Goal: Find specific page/section

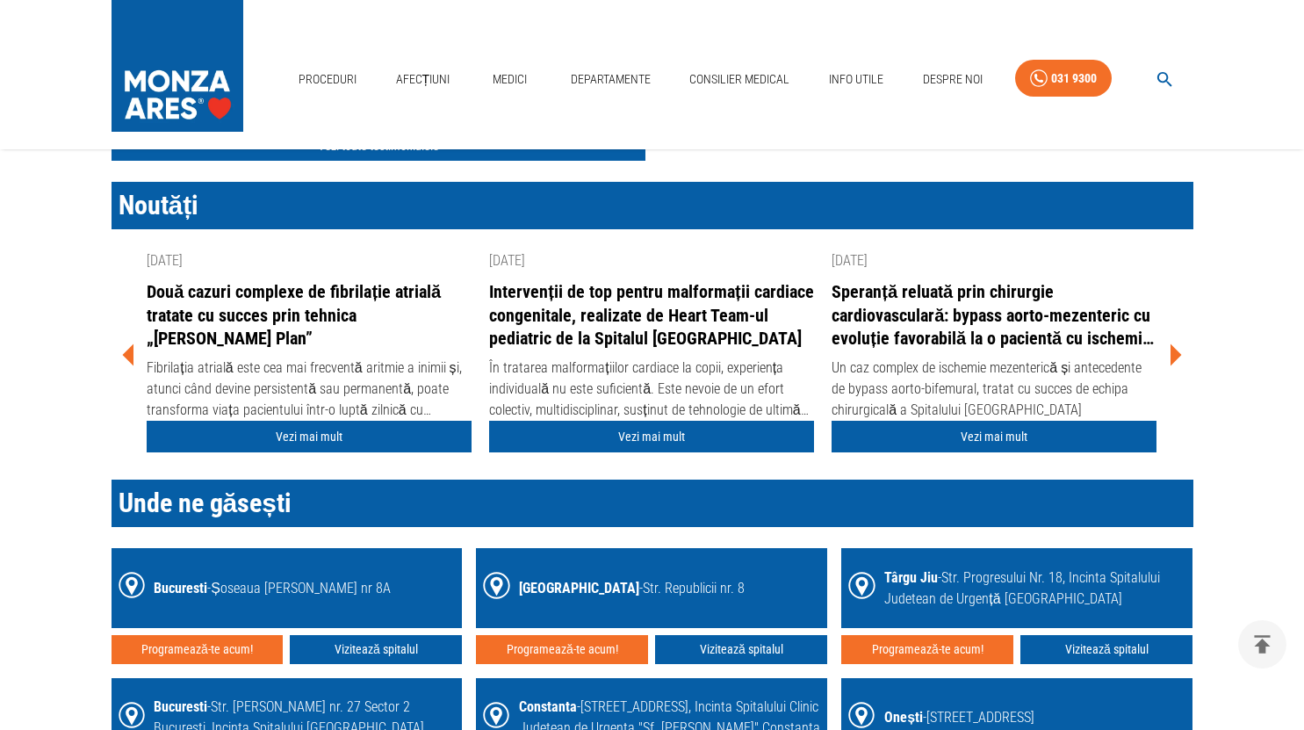
scroll to position [2270, 0]
click at [1166, 71] on icon "button" at bounding box center [1165, 79] width 20 height 20
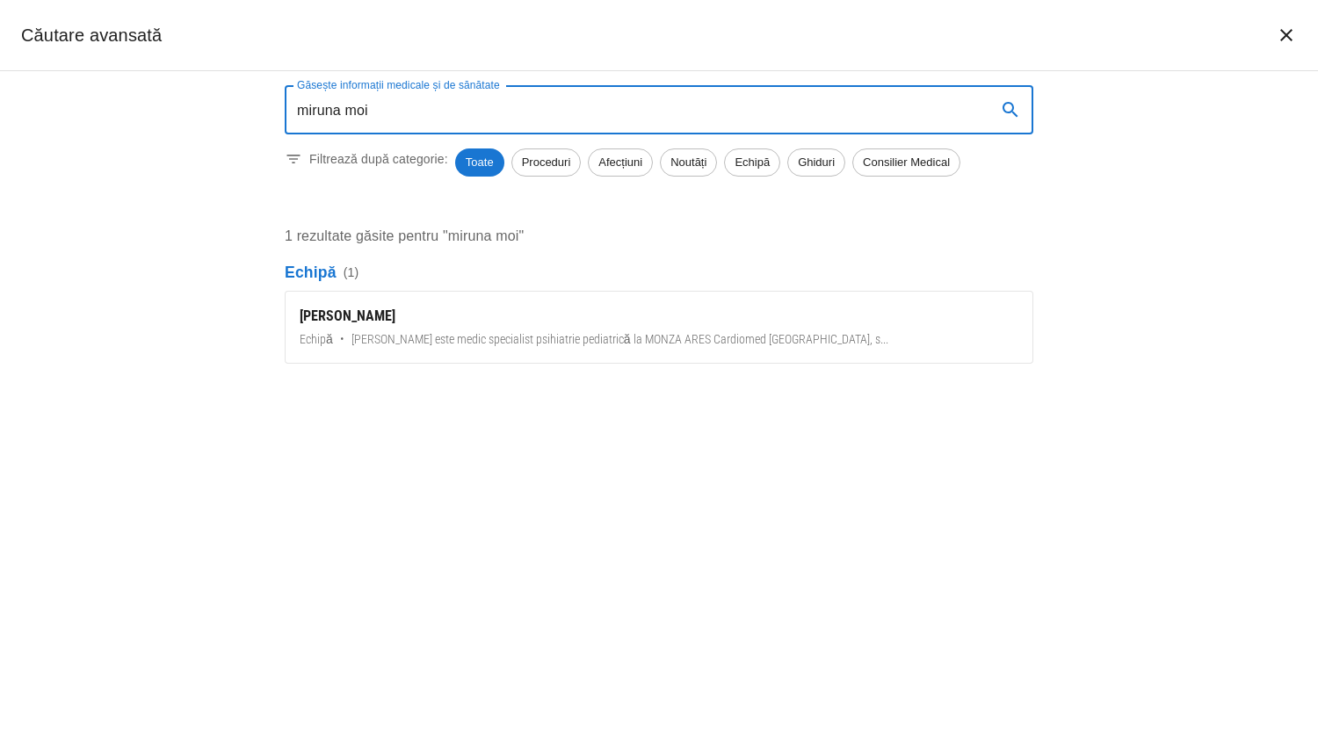
click at [516, 115] on input "miruna moi" at bounding box center [633, 109] width 697 height 49
paste input "[PERSON_NAME]"
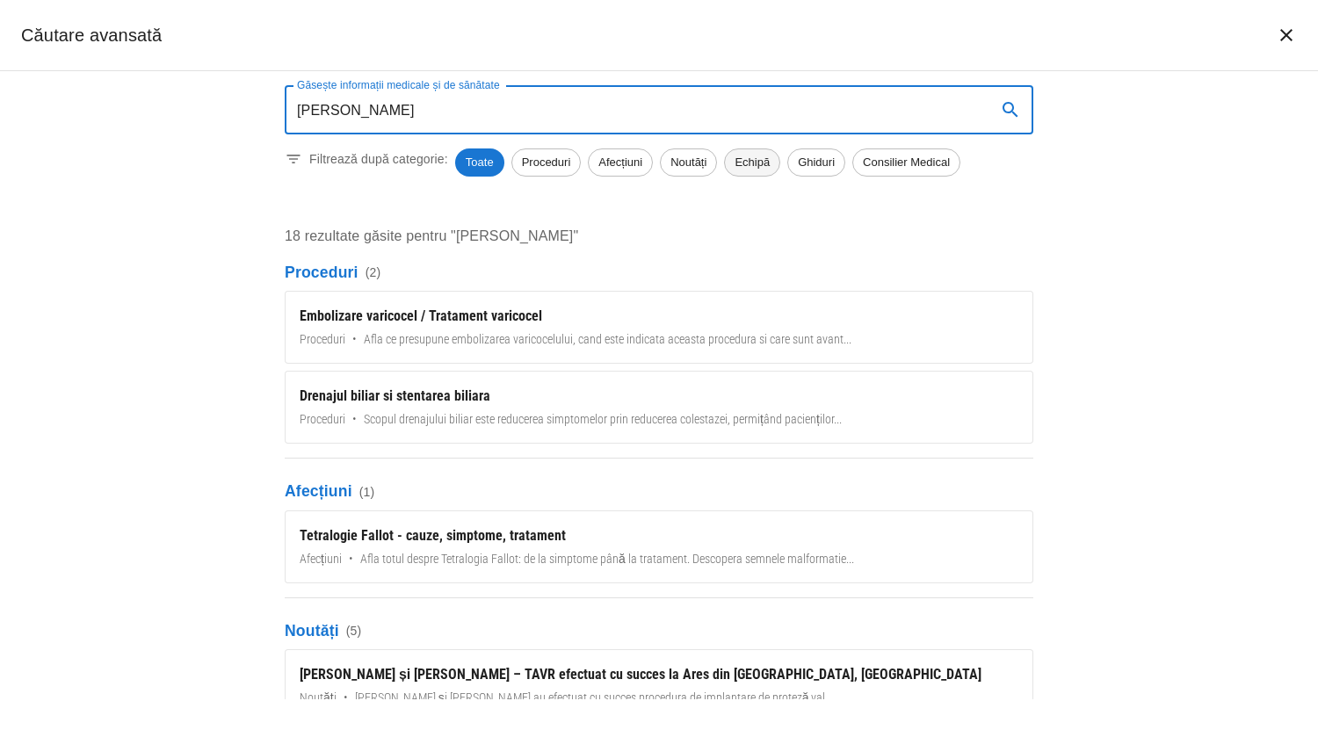
type input "[PERSON_NAME]"
click at [769, 164] on span "Echipă" at bounding box center [752, 163] width 54 height 18
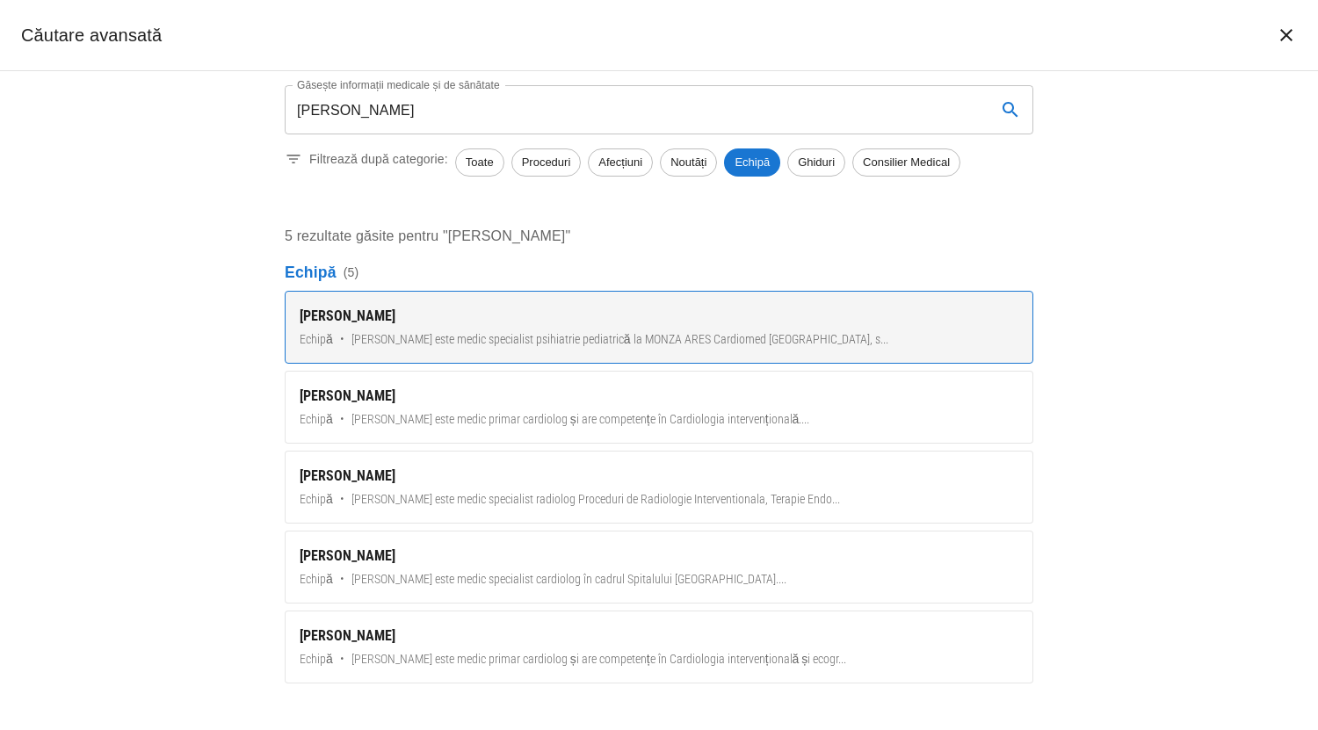
scroll to position [6, 0]
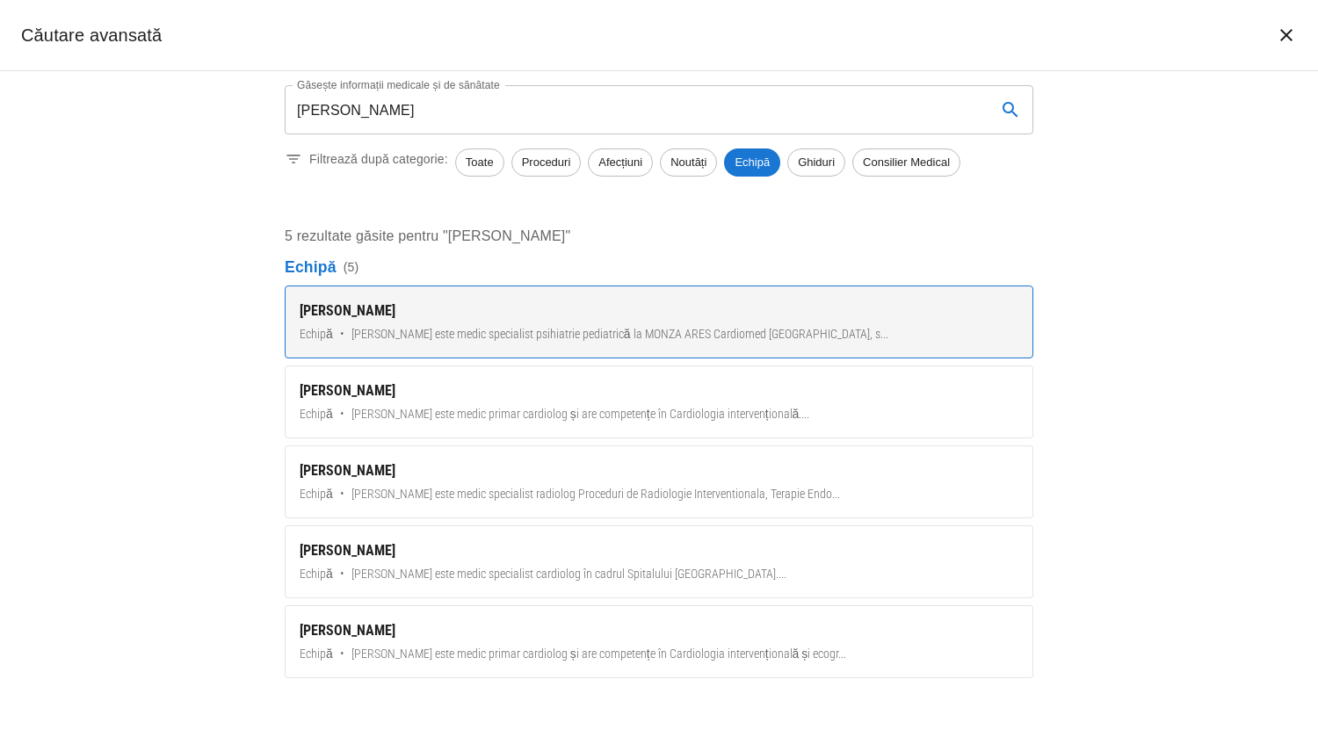
click at [675, 328] on span "Dr. Miruna Danciu este medic specialist psihiatrie pediatrică la MONZA ARES Car…" at bounding box center [619, 334] width 537 height 18
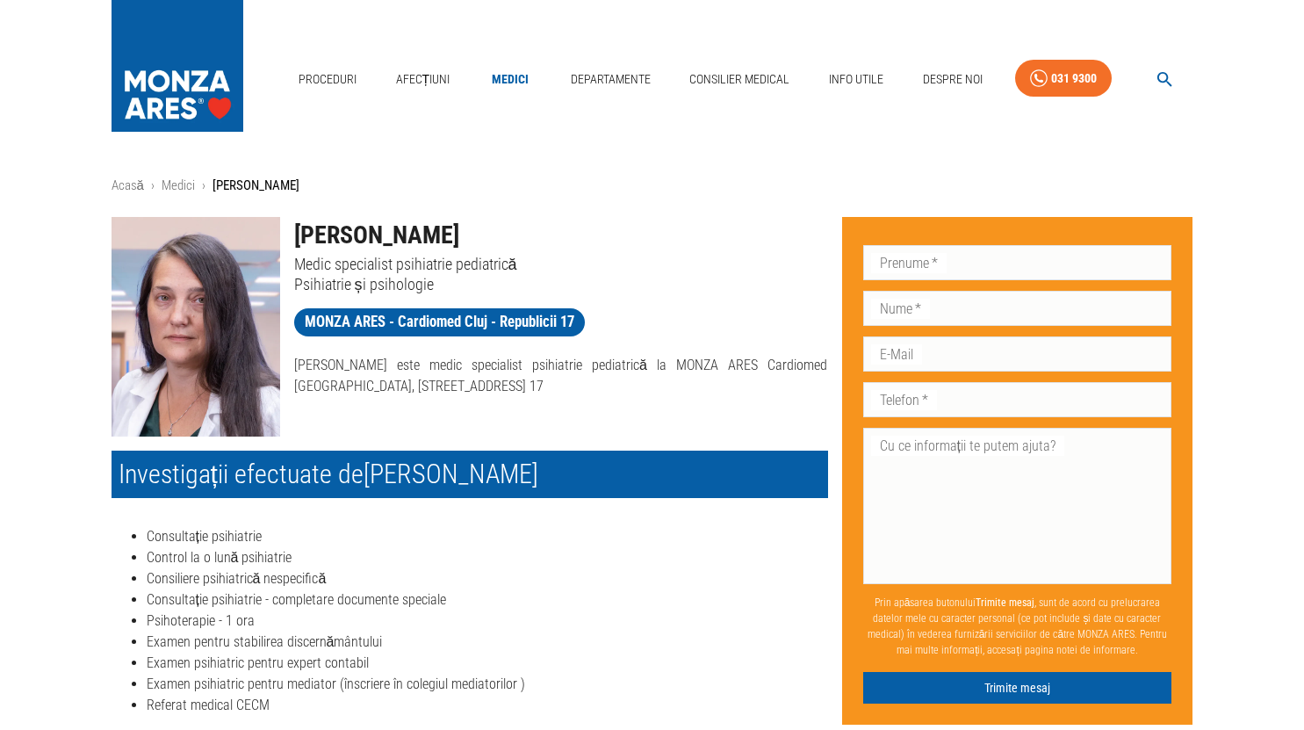
drag, startPoint x: 296, startPoint y: 231, endPoint x: 478, endPoint y: 235, distance: 181.9
click at [478, 235] on h1 "[PERSON_NAME]" at bounding box center [561, 235] width 534 height 37
copy h1 "[PERSON_NAME]"
